Goal: Check status: Check status

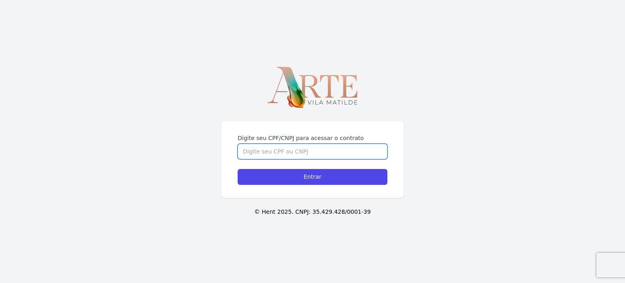
click at [293, 144] on input "Digite seu CPF/CNPJ para acessar o contrato" at bounding box center [313, 151] width 150 height 15
type input "37670633875"
click at [238, 169] on input "Entrar" at bounding box center [313, 177] width 150 height 16
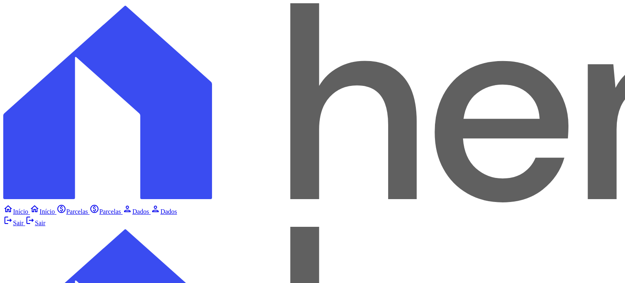
checkbox input "true"
click at [30, 208] on link "home Início" at bounding box center [16, 211] width 26 height 7
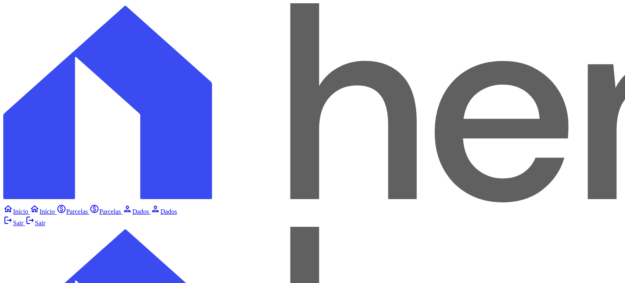
click at [132, 208] on span "Dados" at bounding box center [140, 211] width 17 height 7
click at [30, 208] on link "home Início" at bounding box center [16, 211] width 26 height 7
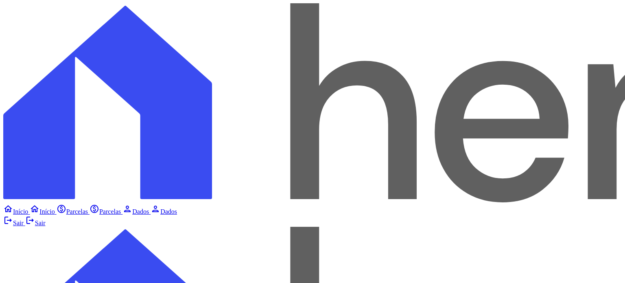
drag, startPoint x: 145, startPoint y: 50, endPoint x: 151, endPoint y: 70, distance: 20.2
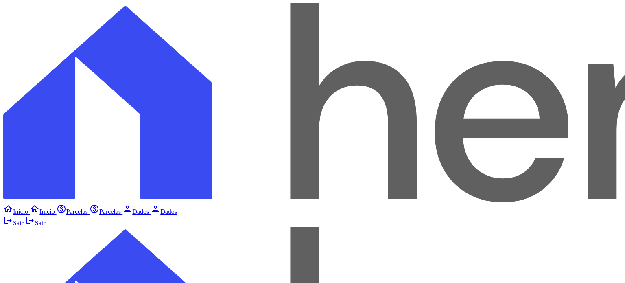
scroll to position [71, 0]
click at [30, 208] on link "home Início" at bounding box center [16, 211] width 26 height 7
click at [66, 208] on span "Parcelas" at bounding box center [77, 211] width 22 height 7
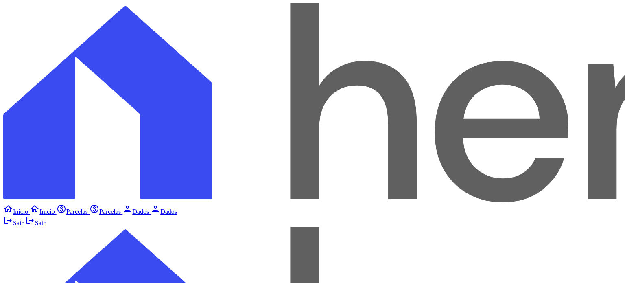
drag, startPoint x: 618, startPoint y: 138, endPoint x: 617, endPoint y: 145, distance: 6.6
drag, startPoint x: 617, startPoint y: 96, endPoint x: 615, endPoint y: 116, distance: 20.9
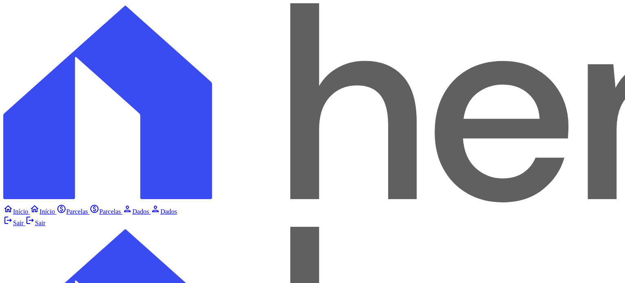
click at [30, 208] on link "home Início" at bounding box center [16, 211] width 26 height 7
checkbox input "true"
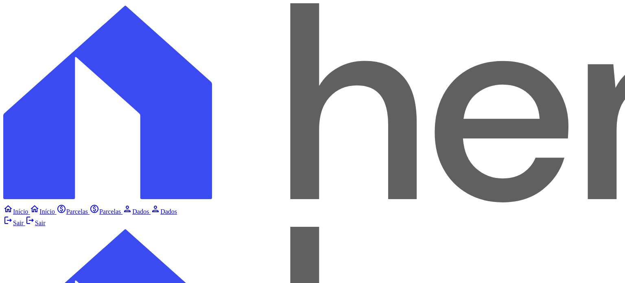
drag, startPoint x: 141, startPoint y: 118, endPoint x: 138, endPoint y: 121, distance: 5.2
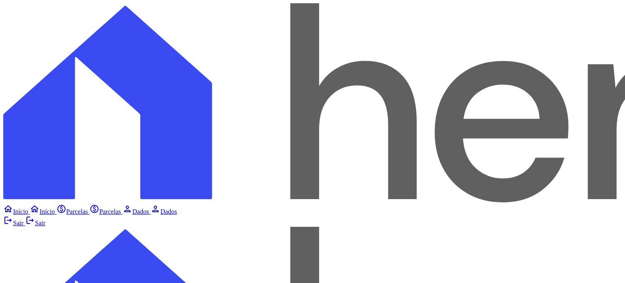
click at [30, 208] on link "home Início" at bounding box center [16, 211] width 26 height 7
click at [123, 208] on link "person Dados" at bounding box center [137, 211] width 28 height 7
click at [57, 208] on link "paid Parcelas" at bounding box center [73, 211] width 33 height 7
